Goal: Task Accomplishment & Management: Complete application form

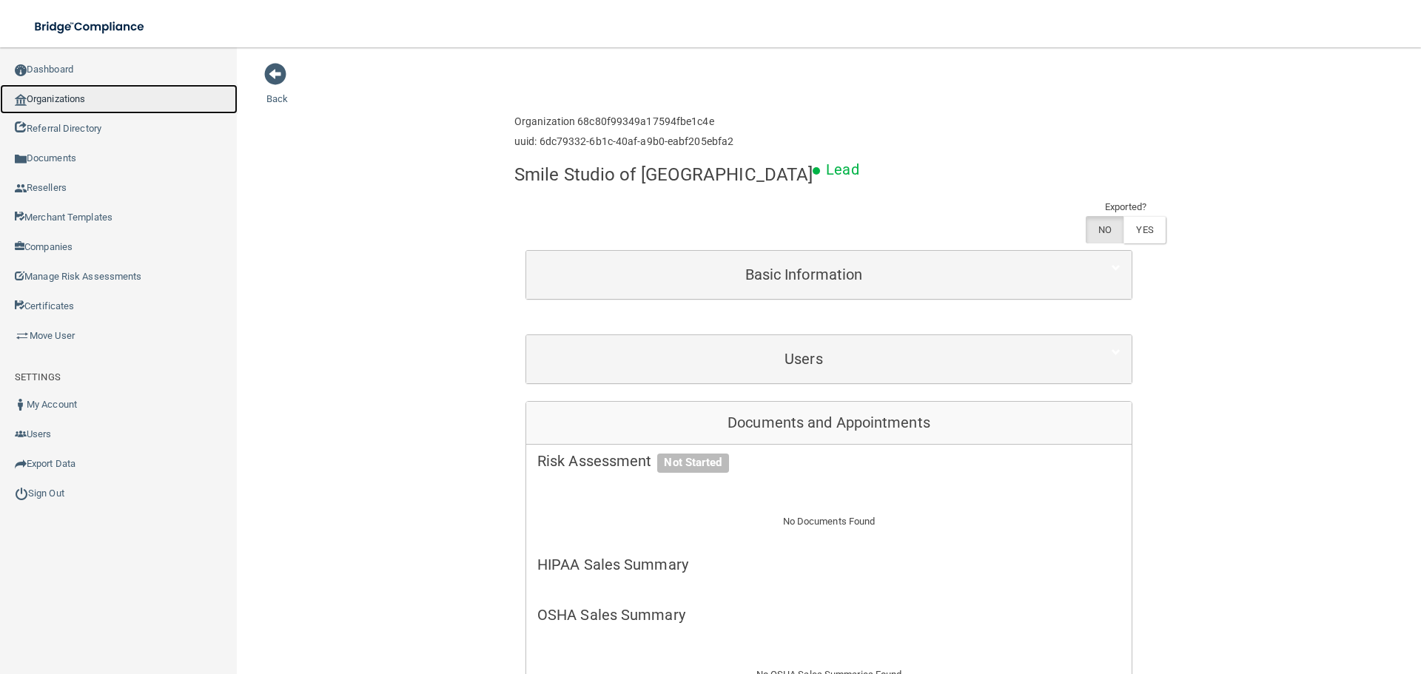
click at [124, 101] on link "Organizations" at bounding box center [119, 99] width 238 height 30
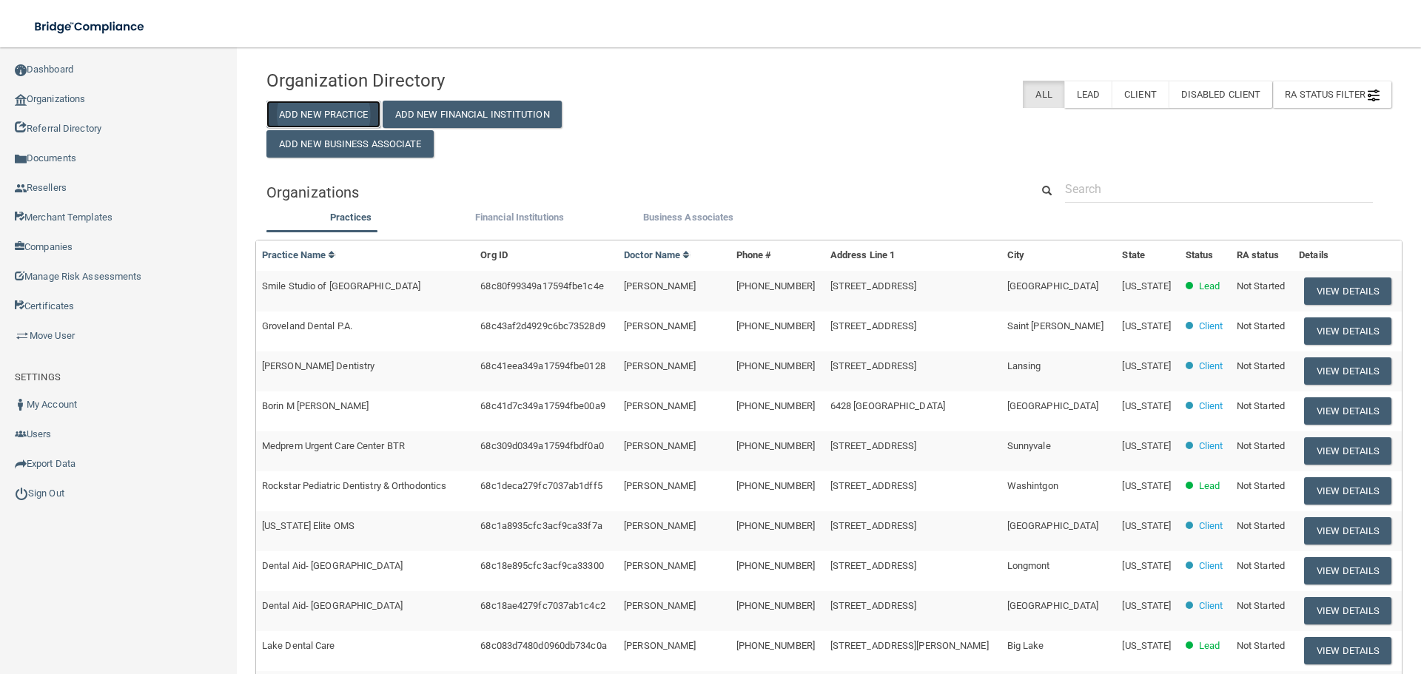
click at [325, 118] on button "Add New Practice" at bounding box center [323, 114] width 114 height 27
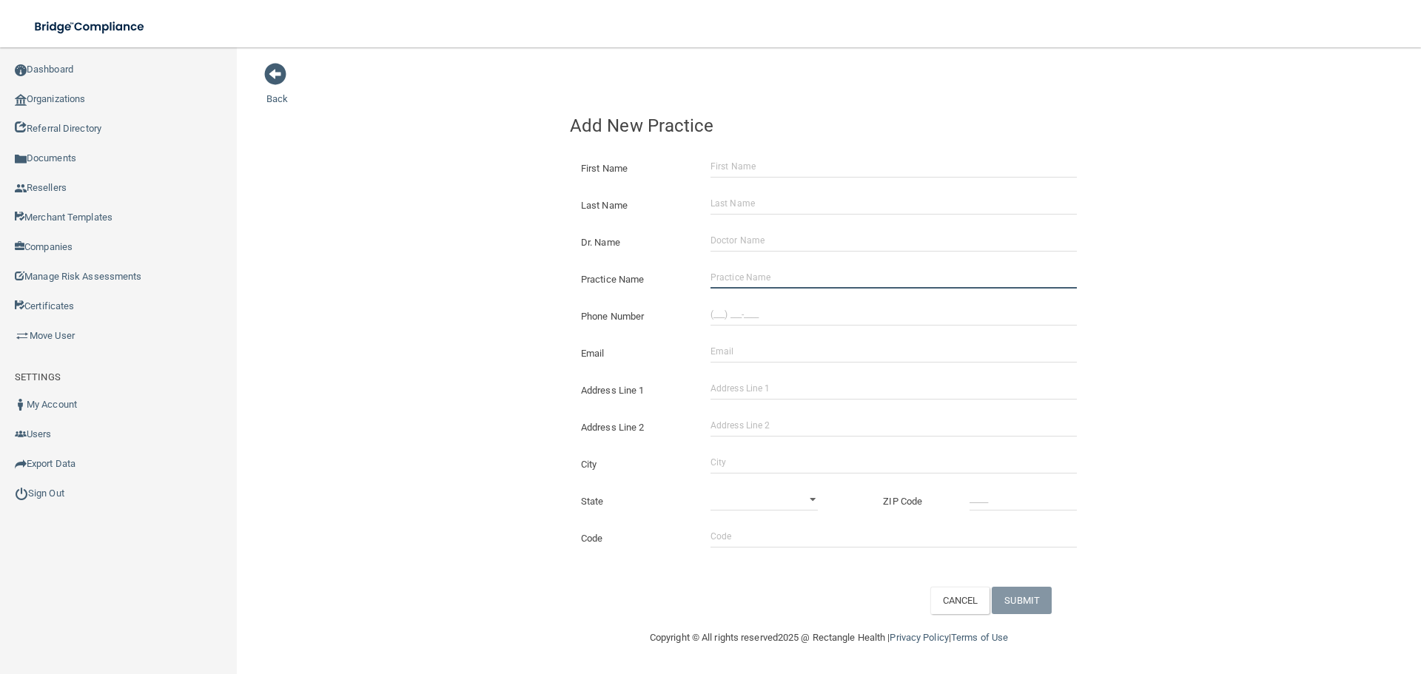
click at [769, 276] on input "Practice Name" at bounding box center [893, 277] width 366 height 22
paste input "[PERSON_NAME] Studio"
type input "[PERSON_NAME] Studio"
click at [806, 319] on input "(___) ___-____" at bounding box center [893, 314] width 366 height 22
paste input "408) 337-8888"
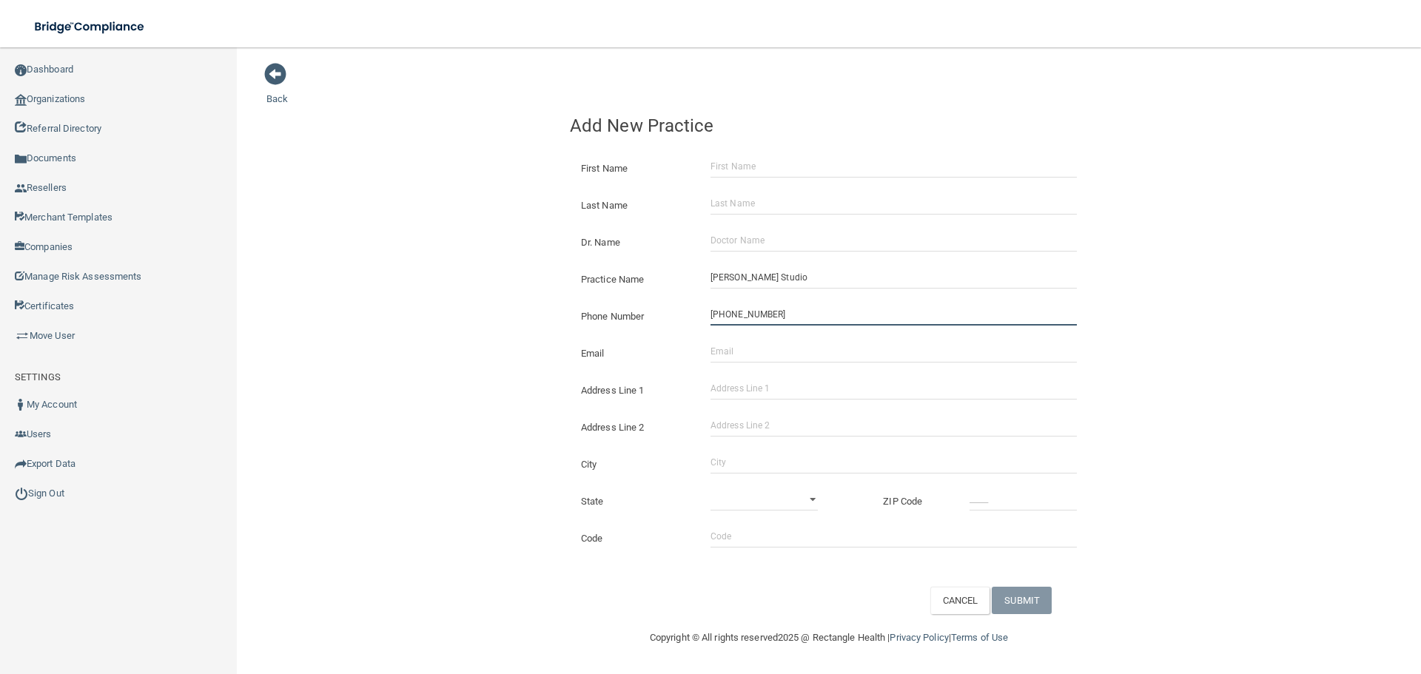
type input "[PHONE_NUMBER]"
click at [448, 288] on div "Back Add New Practice First Name Last Name Dr. Name Practice Name [PERSON_NAME]…" at bounding box center [828, 338] width 1125 height 552
click at [747, 394] on input "Address Line 1" at bounding box center [893, 388] width 366 height 22
paste input "[STREET_ADDRESS][PERSON_NAME]"
type input "[STREET_ADDRESS][PERSON_NAME]"
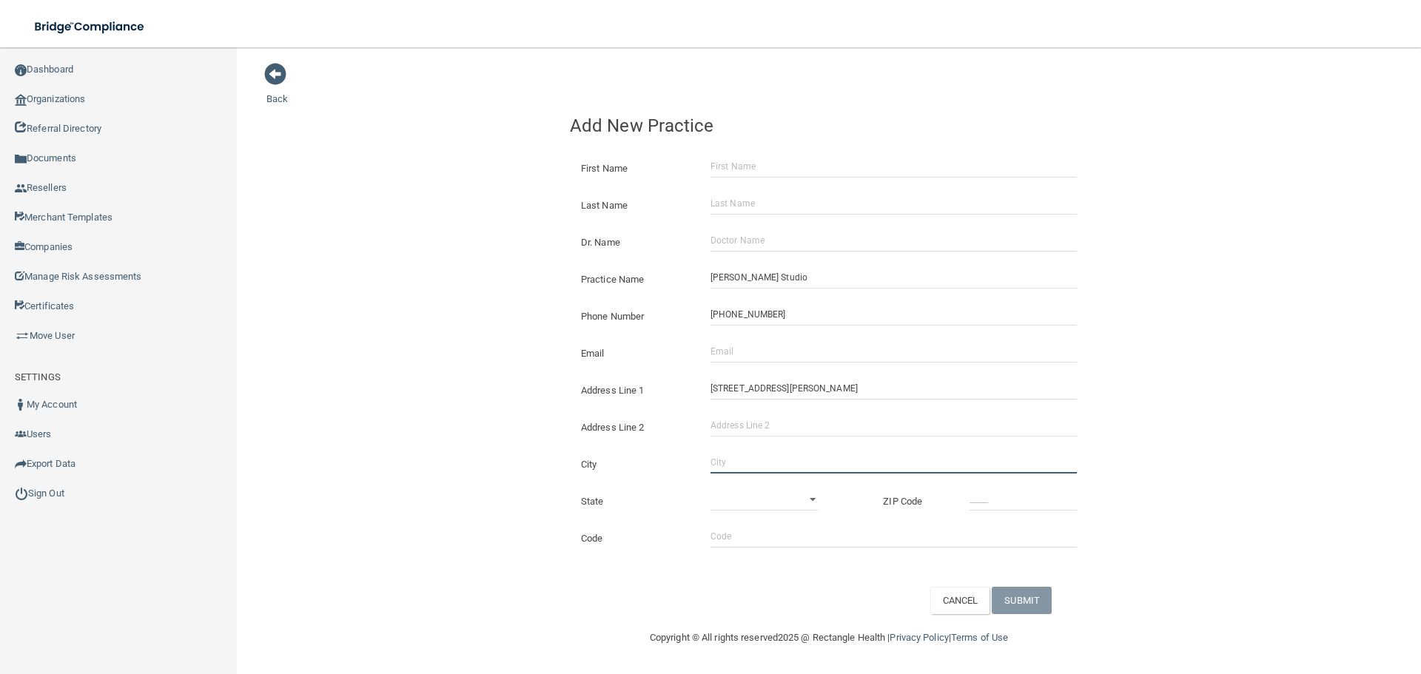
click at [727, 457] on input "City" at bounding box center [893, 462] width 366 height 22
type input "[GEOGRAPHIC_DATA][PERSON_NAME]"
click at [748, 500] on select "[US_STATE] [US_STATE] [US_STATE] [US_STATE] [US_STATE] [US_STATE] [US_STATE] [U…" at bounding box center [763, 499] width 107 height 22
select select "4"
click at [710, 488] on select "[US_STATE] [US_STATE] [US_STATE] [US_STATE] [US_STATE] [US_STATE] [US_STATE] [U…" at bounding box center [763, 499] width 107 height 22
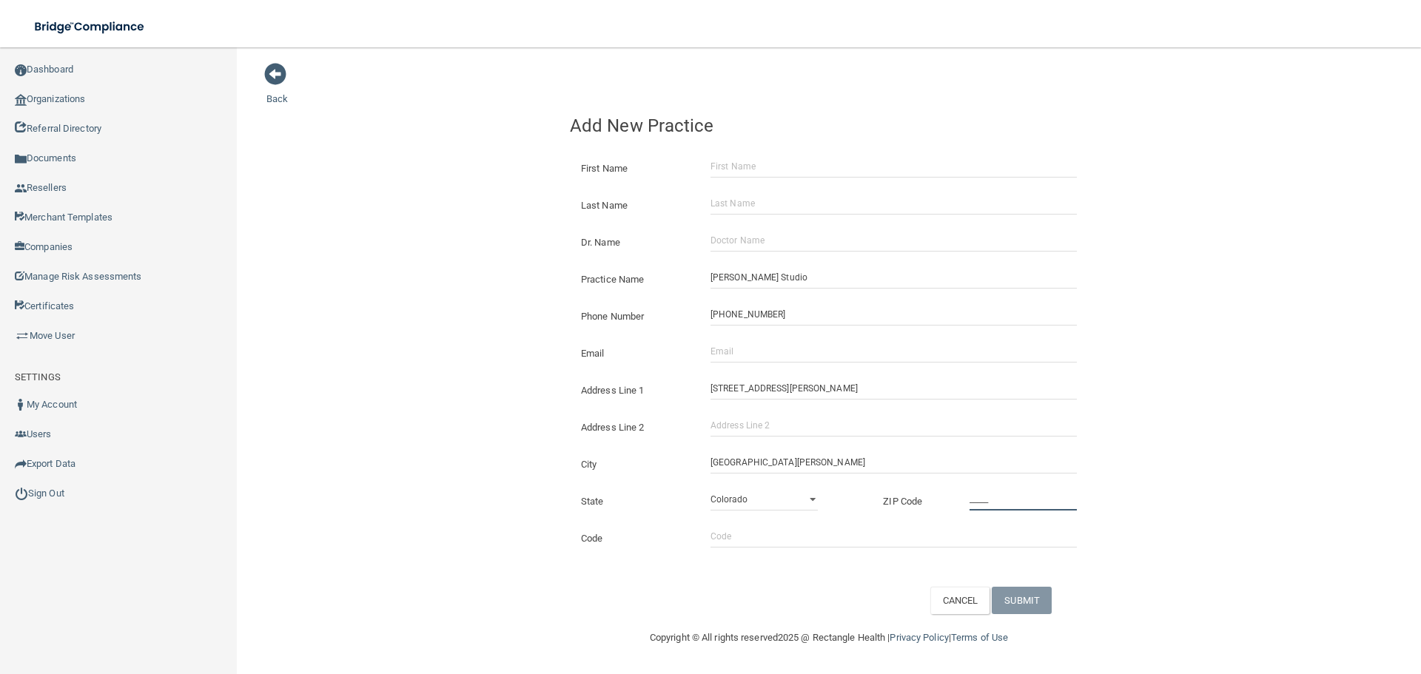
click at [1052, 503] on input "_____" at bounding box center [1022, 499] width 107 height 22
type input "95136"
click at [372, 441] on div "Back Add New Practice First Name Last Name Dr. Name Practice Name [PERSON_NAME]…" at bounding box center [828, 338] width 1125 height 552
drag, startPoint x: 783, startPoint y: 343, endPoint x: 606, endPoint y: 355, distance: 177.3
click at [783, 343] on input "Email" at bounding box center [893, 351] width 366 height 22
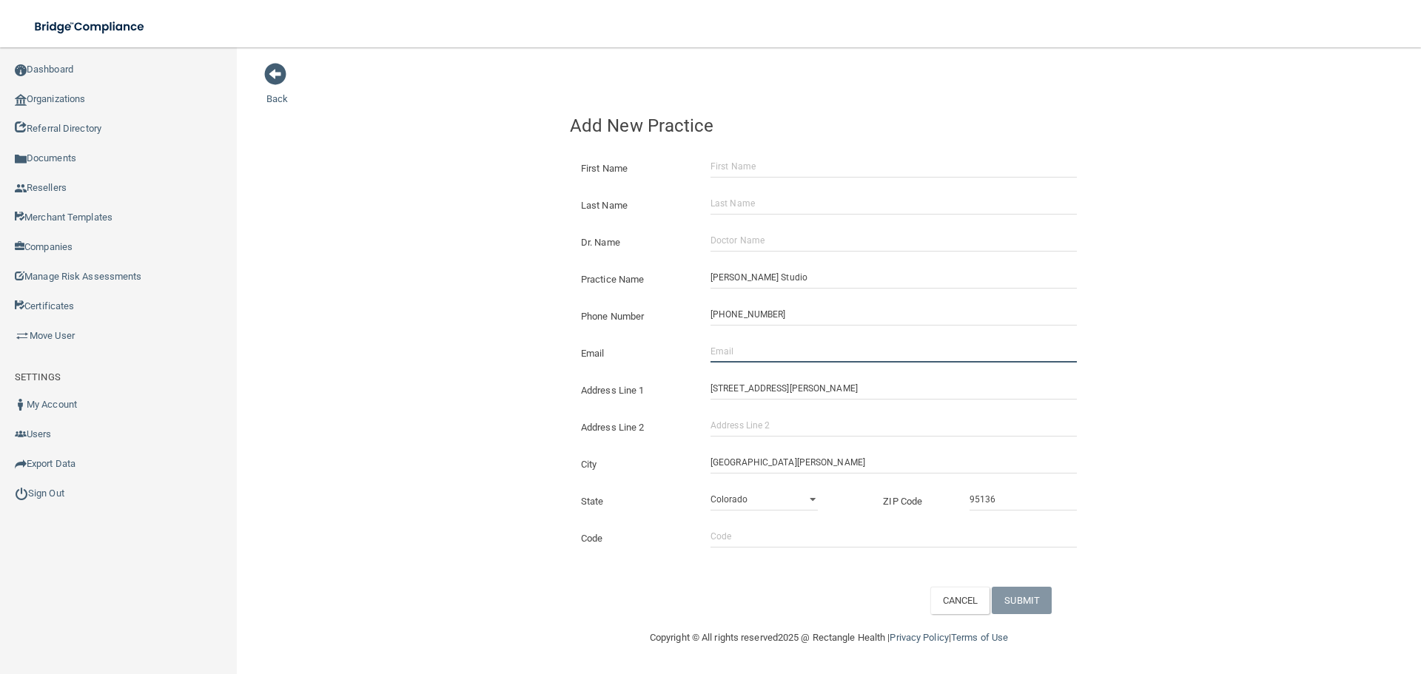
paste input "[EMAIL_ADDRESS][DOMAIN_NAME]"
type input "[EMAIL_ADDRESS][DOMAIN_NAME]"
click at [418, 337] on div "Back Add New Practice First Name Last Name Dr. Name Practice Name [PERSON_NAME]…" at bounding box center [828, 338] width 1125 height 552
click at [817, 239] on input "Dr. Name" at bounding box center [893, 240] width 366 height 22
paste input "[PERSON_NAME]"
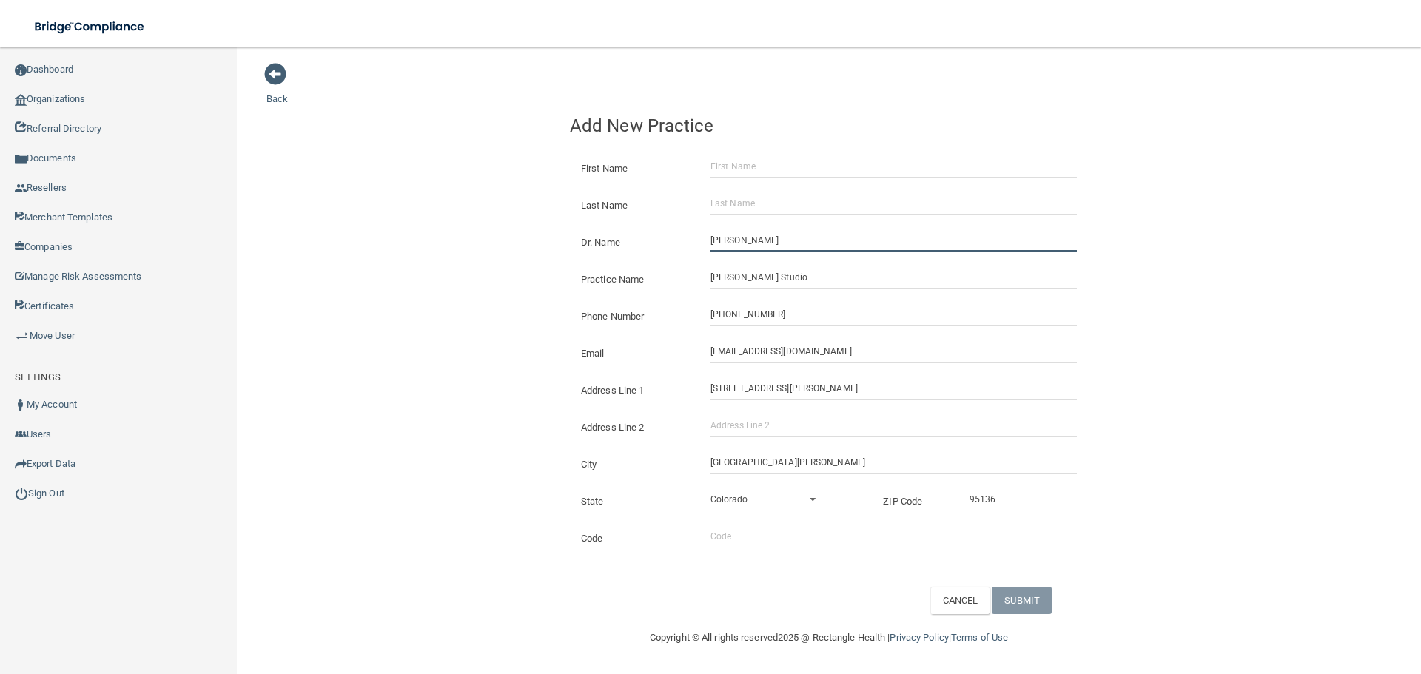
type input "[PERSON_NAME]"
click at [767, 169] on input "First Name" at bounding box center [893, 166] width 366 height 22
paste input "[PERSON_NAME]"
click at [763, 172] on input "[PERSON_NAME]" at bounding box center [893, 166] width 366 height 22
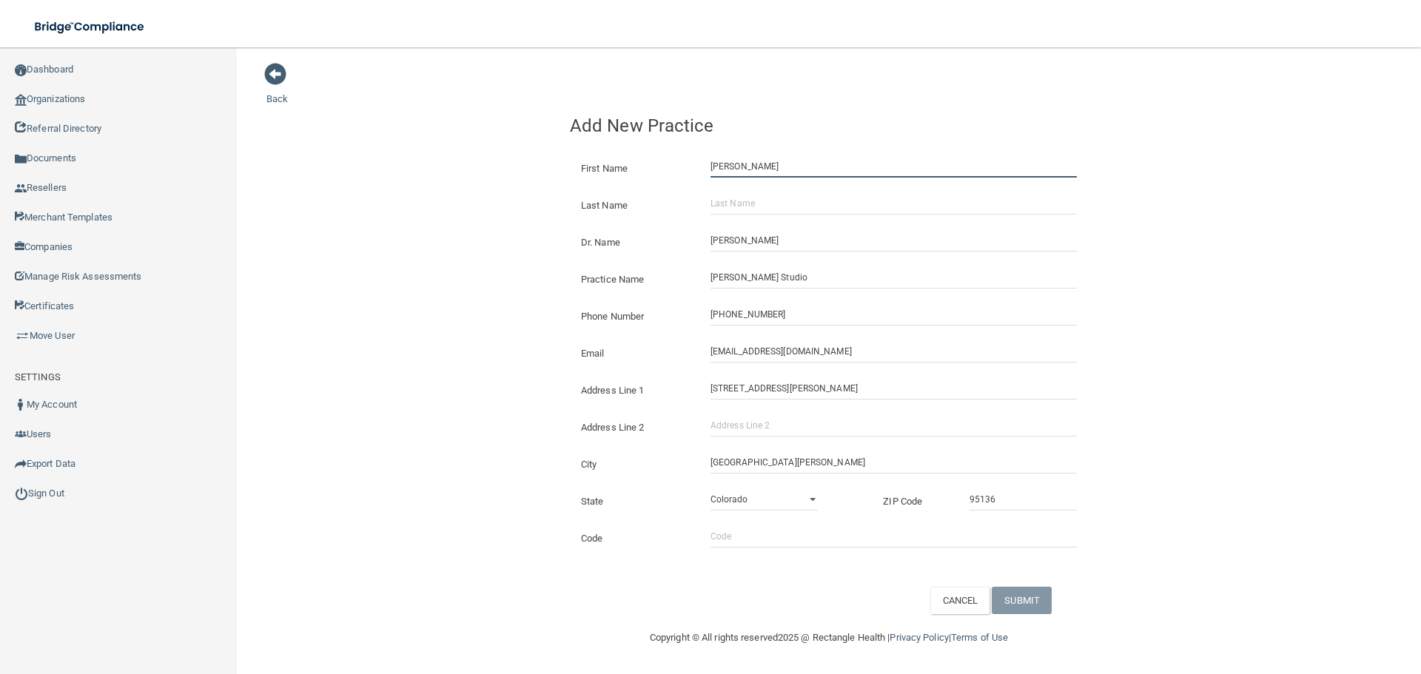
type input "[PERSON_NAME]"
click at [764, 211] on input "Last Name" at bounding box center [893, 203] width 366 height 22
paste input "[PERSON_NAME]"
type input "[PERSON_NAME]"
click at [1051, 620] on div "Copyright © All rights reserved 2025 @ Rectangle Health | Privacy Policy | Term…" at bounding box center [829, 637] width 540 height 47
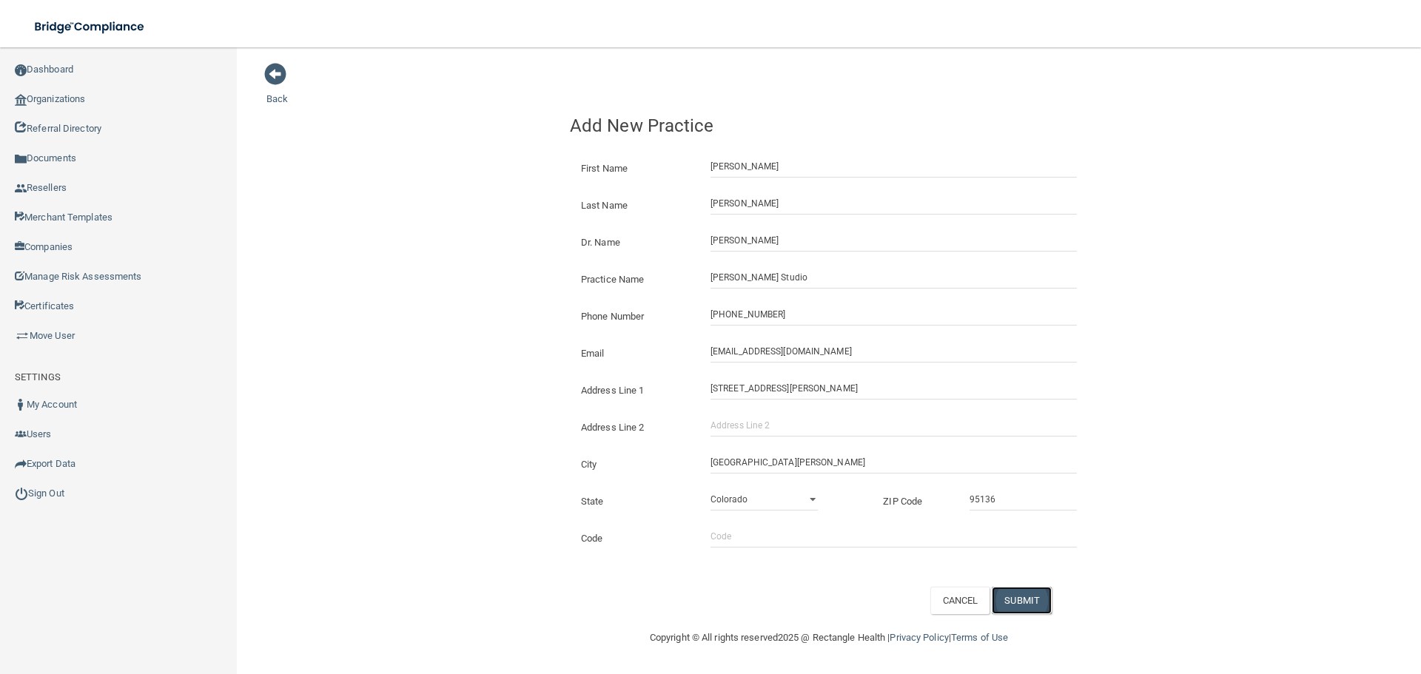
click at [1021, 607] on button "SUBMIT" at bounding box center [1022, 600] width 60 height 27
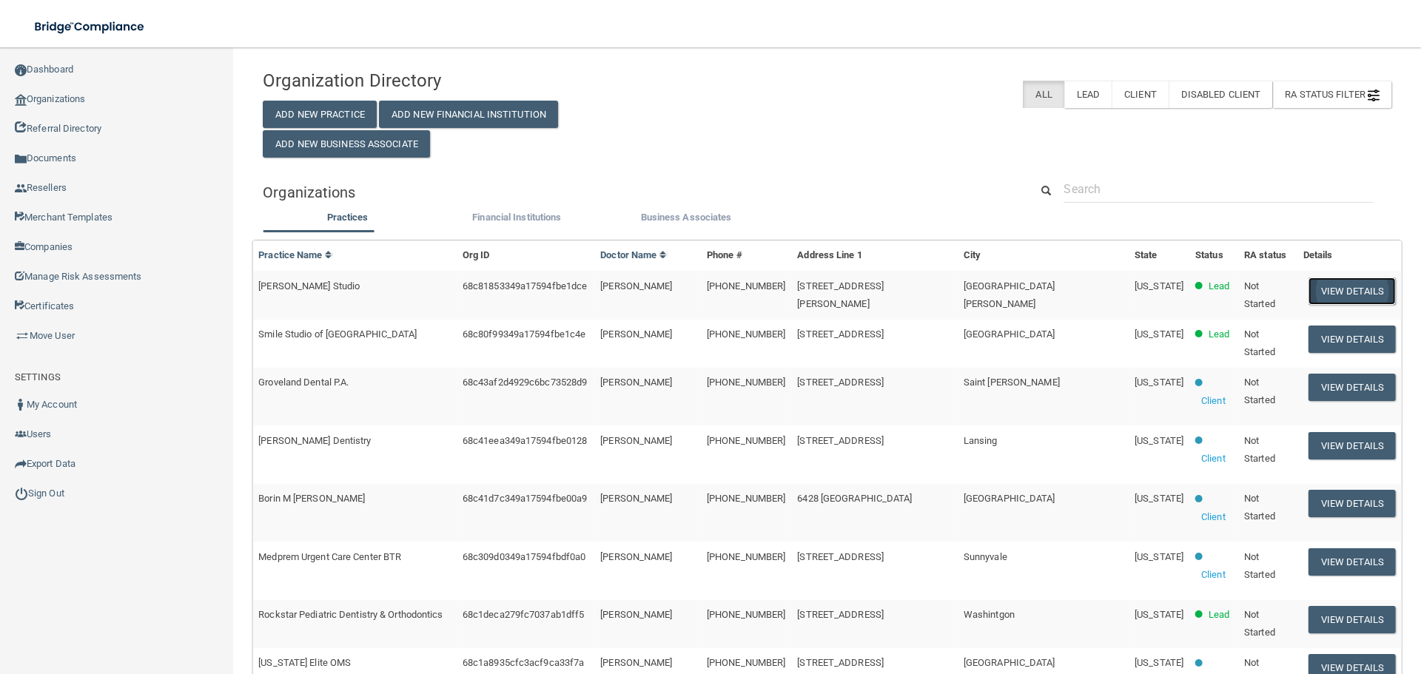
click at [1312, 303] on button "View Details" at bounding box center [1351, 290] width 87 height 27
